Goal: Task Accomplishment & Management: Use online tool/utility

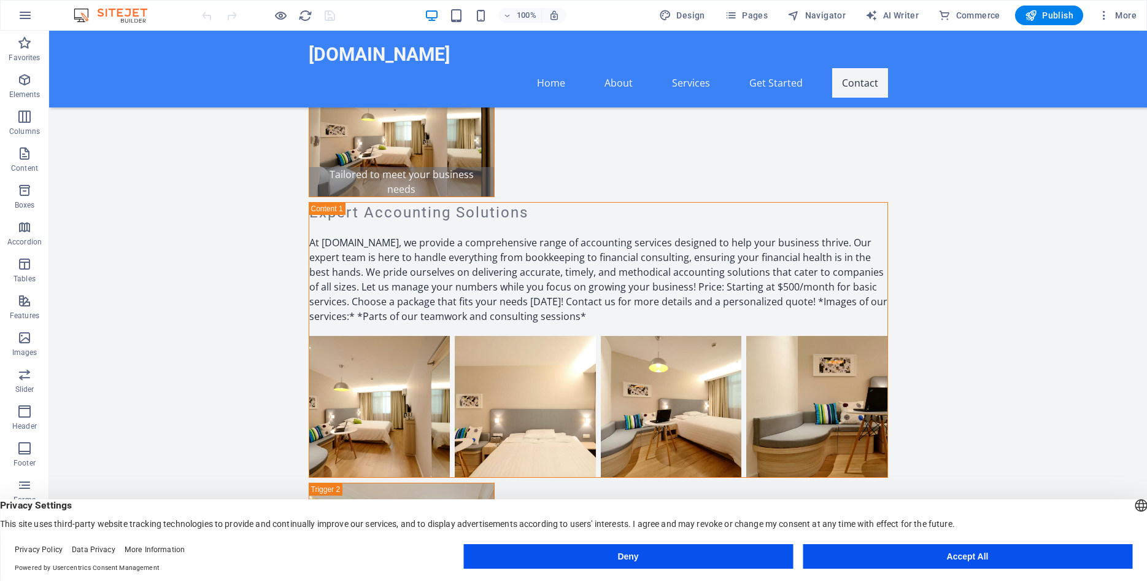
scroll to position [3503, 0]
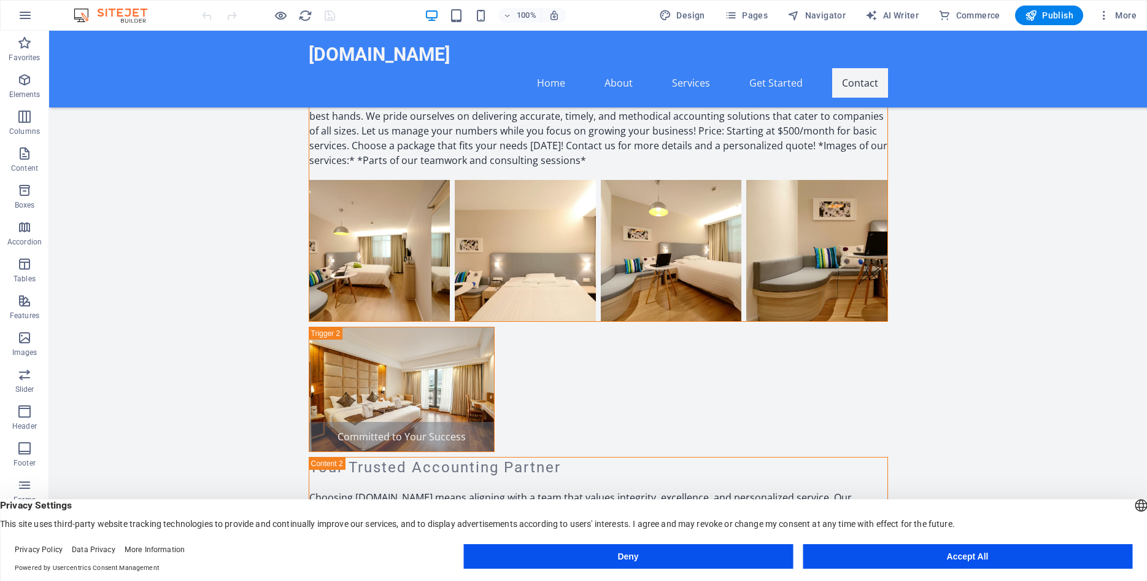
drag, startPoint x: 1146, startPoint y: 358, endPoint x: 1175, endPoint y: 561, distance: 204.6
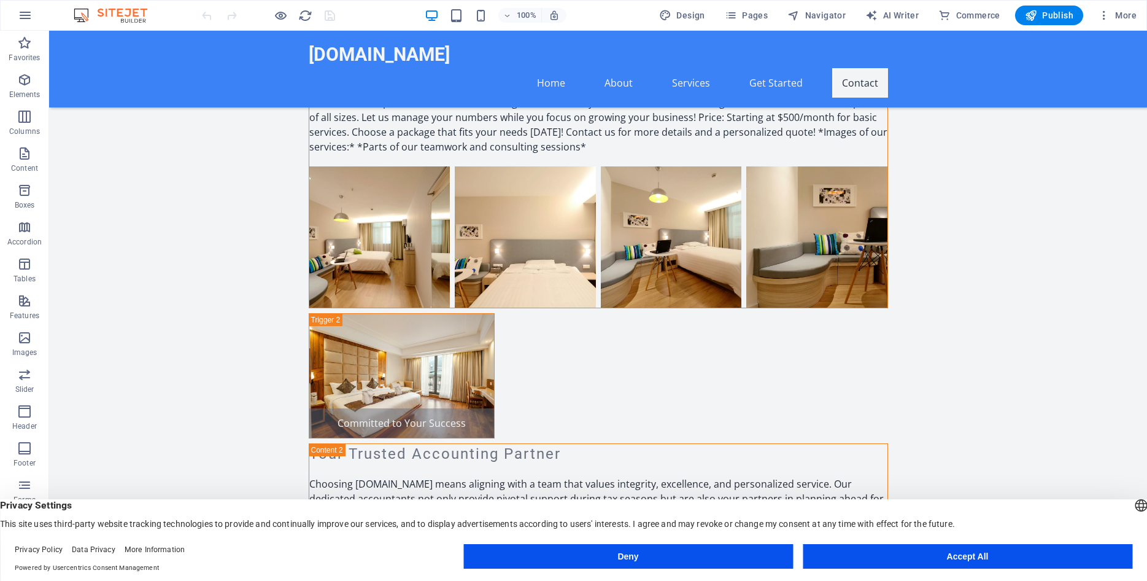
click at [966, 559] on button "Accept All" at bounding box center [968, 556] width 330 height 25
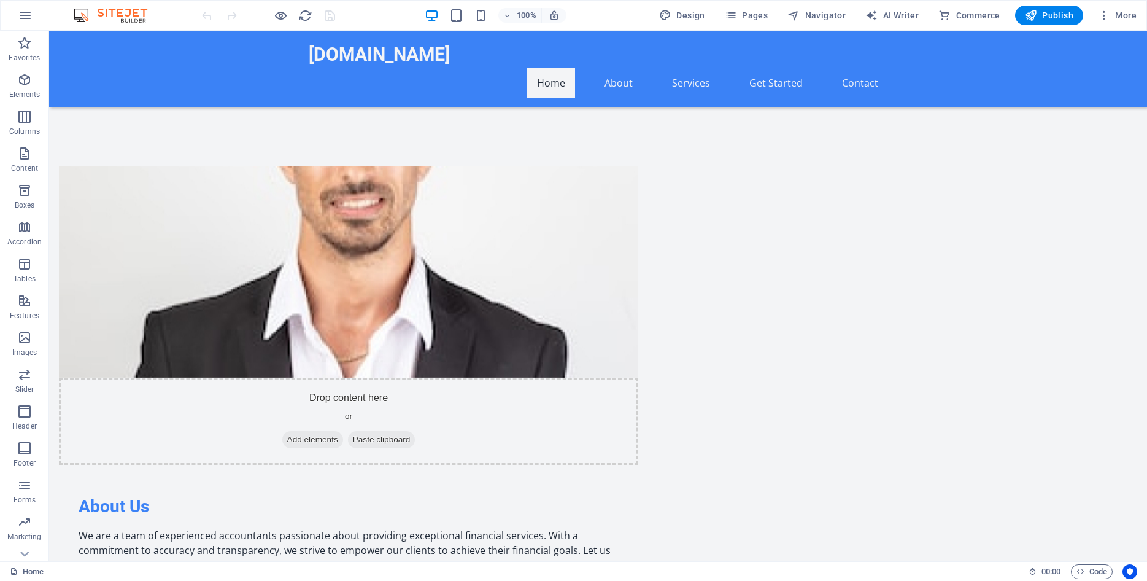
scroll to position [0, 0]
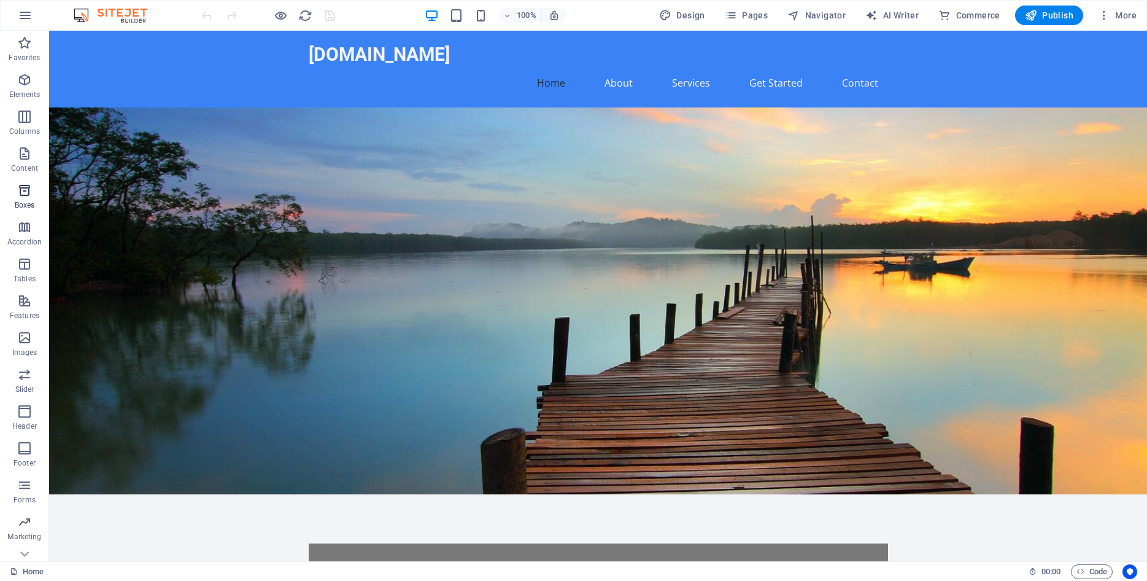
click at [22, 194] on icon "button" at bounding box center [24, 190] width 15 height 15
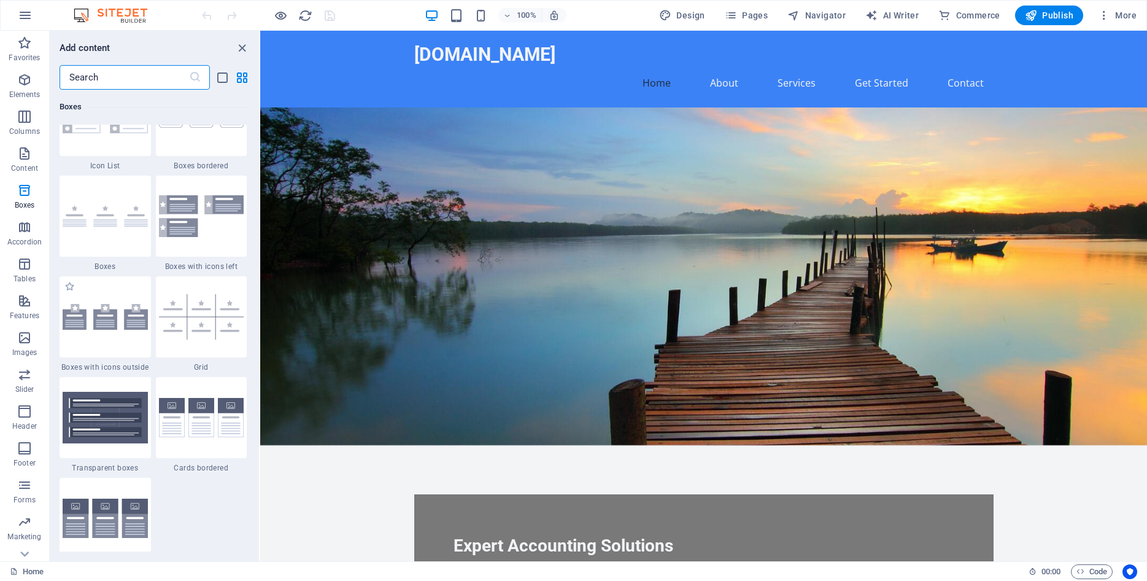
scroll to position [3496, 0]
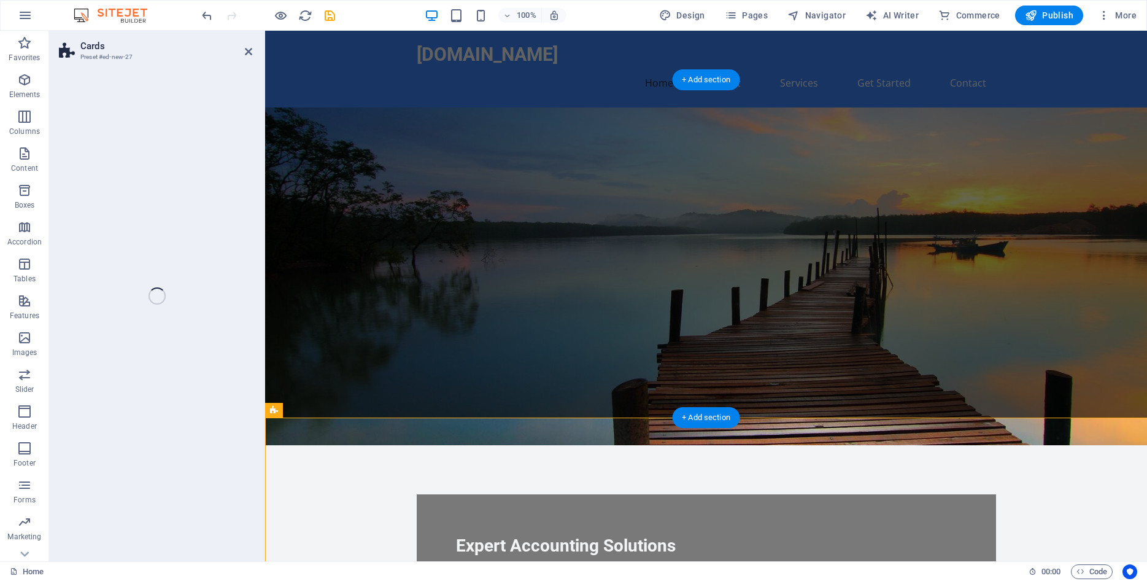
select select "rem"
select select "preset-image-boxes-v3-border"
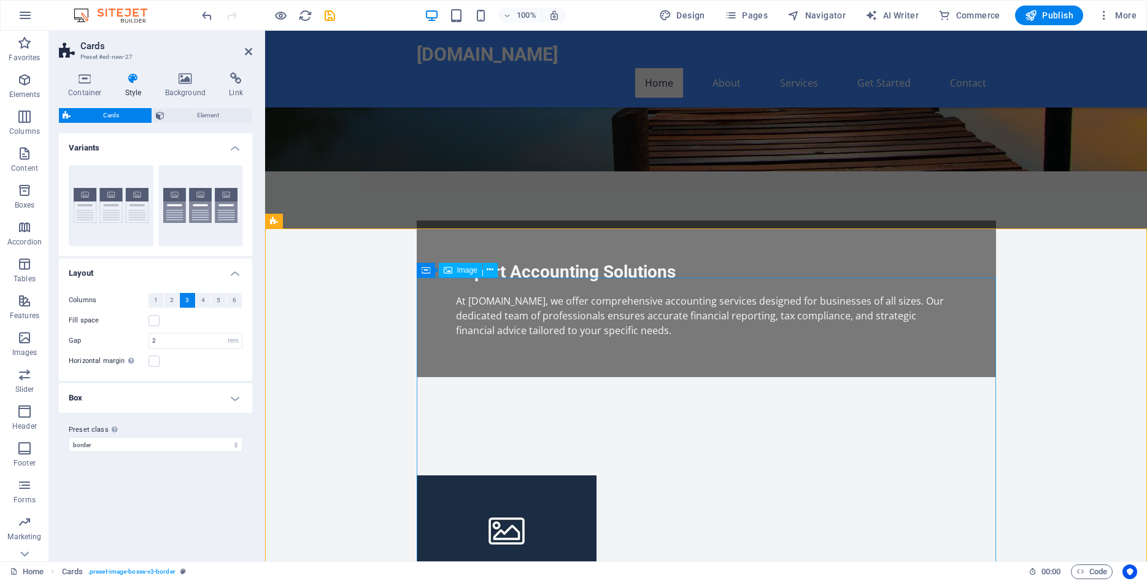
scroll to position [250, 0]
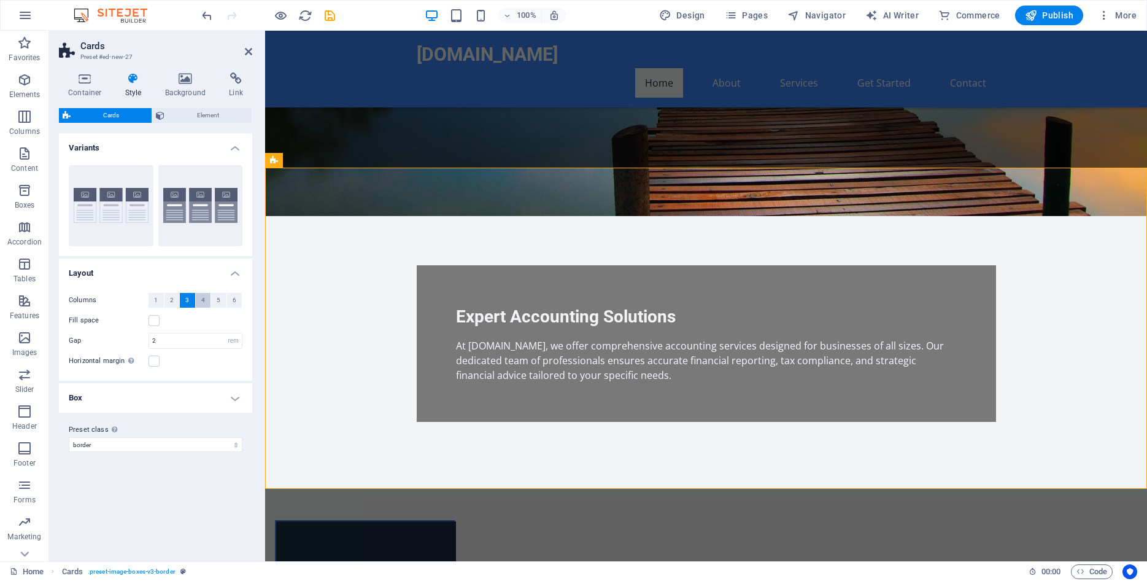
click at [205, 298] on button "4" at bounding box center [203, 300] width 15 height 15
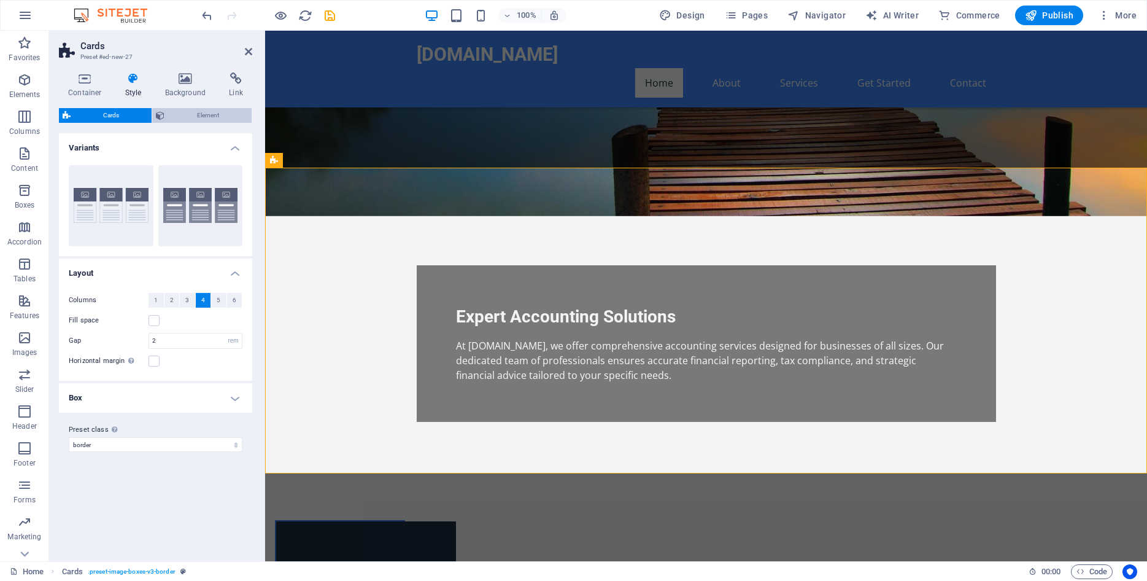
click at [203, 114] on span "Element" at bounding box center [208, 115] width 80 height 15
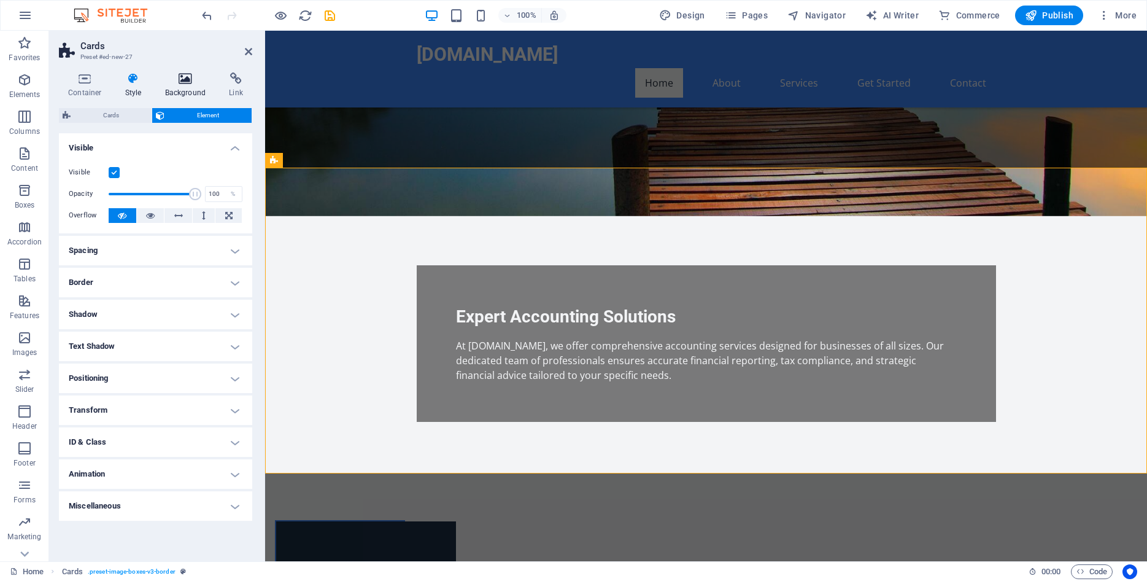
click at [191, 87] on h4 "Background" at bounding box center [188, 85] width 64 height 26
